Goal: Task Accomplishment & Management: Manage account settings

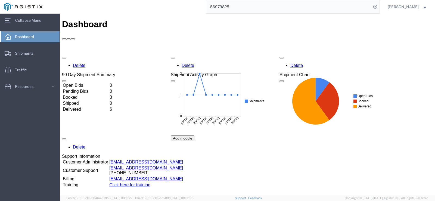
click at [30, 40] on span "Dashboard" at bounding box center [26, 36] width 23 height 11
click at [75, 83] on td "Open Bids" at bounding box center [85, 85] width 46 height 5
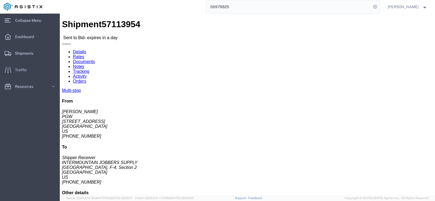
click button "Ignore Bid"
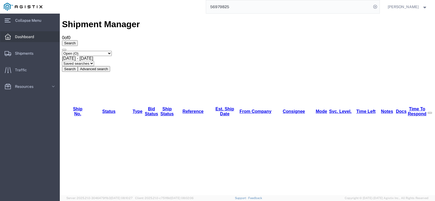
click at [35, 38] on span "Dashboard" at bounding box center [26, 36] width 23 height 11
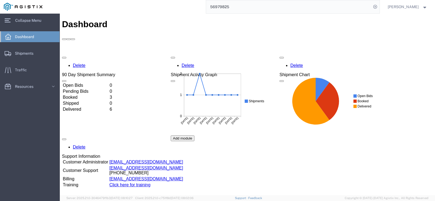
click at [74, 66] on div "Delete 90 Day Shipment Summary Open Bids 0 Pending Bids 0 Booked 3 Shipped 0 De…" at bounding box center [247, 135] width 371 height 163
click at [78, 95] on td "Booked" at bounding box center [85, 97] width 46 height 5
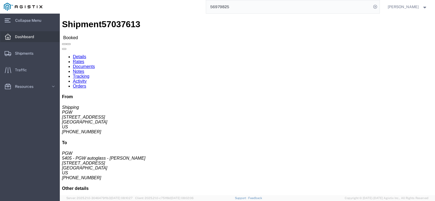
click at [24, 33] on span "Dashboard" at bounding box center [26, 36] width 23 height 11
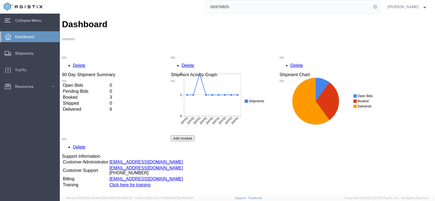
click at [25, 38] on span "Dashboard" at bounding box center [26, 36] width 23 height 11
